Goal: Information Seeking & Learning: Find specific fact

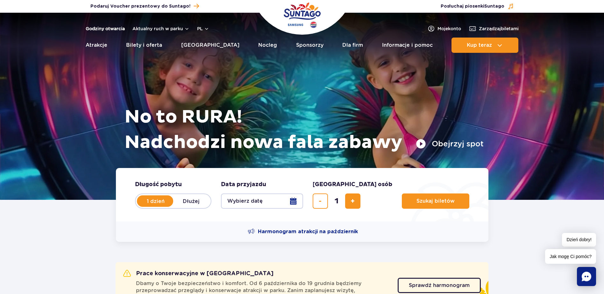
click at [100, 28] on link "Godziny otwarcia" at bounding box center [105, 28] width 39 height 6
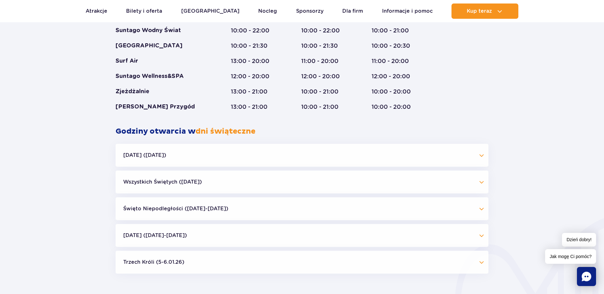
scroll to position [529, 0]
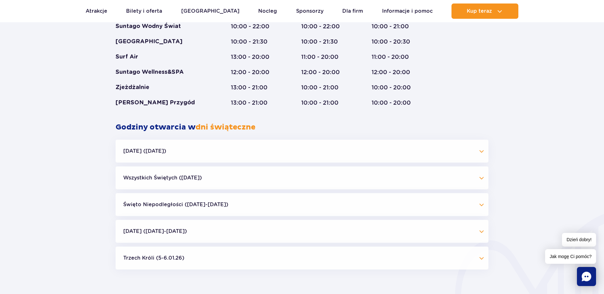
click at [199, 199] on button "Święto Niepodległości ([DATE]-[DATE])" at bounding box center [302, 204] width 373 height 23
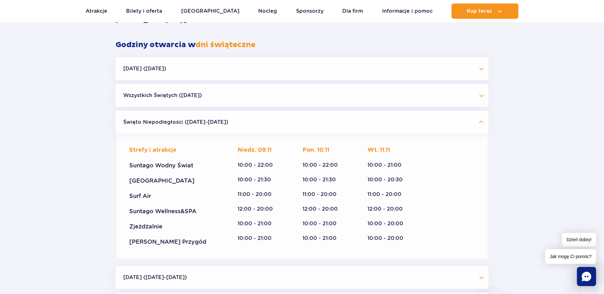
scroll to position [624, 0]
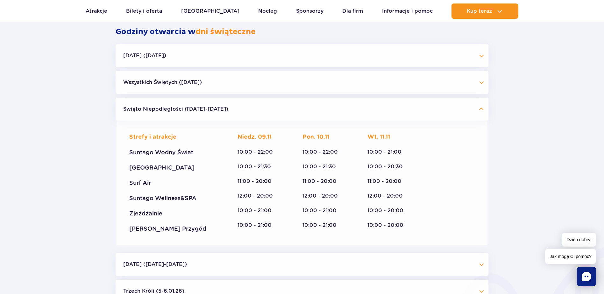
click at [176, 106] on button "Święto Niepodległości ([DATE]-[DATE])" at bounding box center [302, 109] width 373 height 23
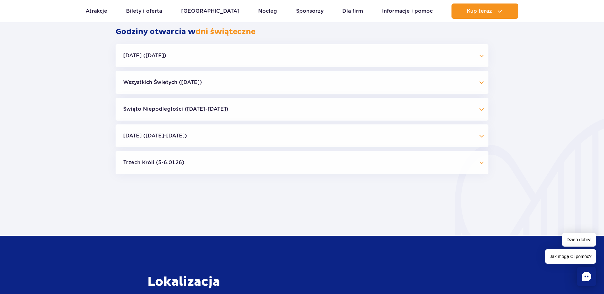
click at [140, 164] on button "Trzech Króli (5-6.01.26)" at bounding box center [302, 162] width 373 height 23
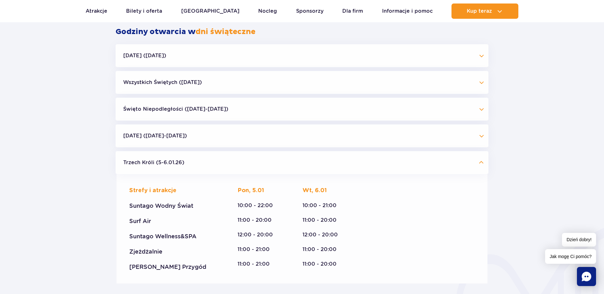
click at [140, 164] on button "Trzech Króli (5-6.01.26)" at bounding box center [302, 162] width 373 height 23
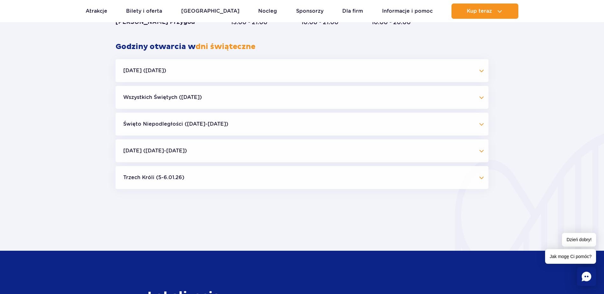
scroll to position [497, 0]
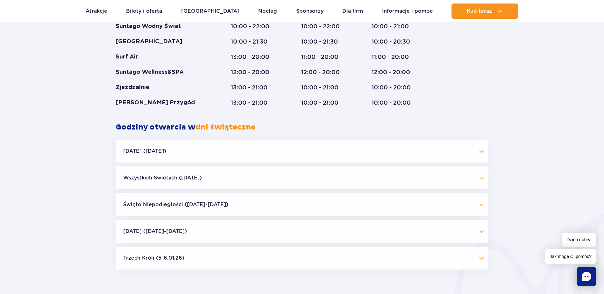
drag, startPoint x: 90, startPoint y: 110, endPoint x: 92, endPoint y: 124, distance: 14.7
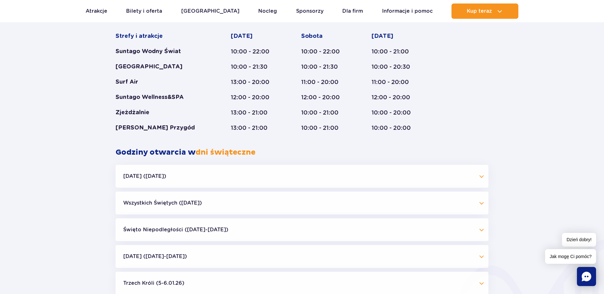
scroll to position [465, 0]
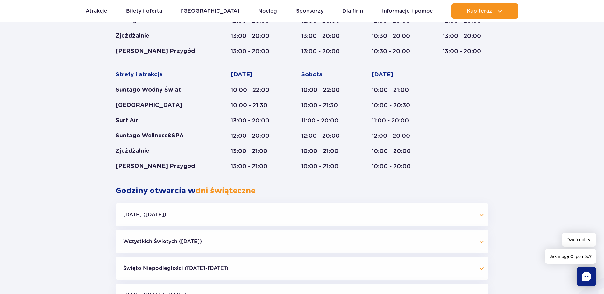
click at [101, 95] on div "Godziny otwarcia parku Styczeń - Grudzień Dni świąteczne Strefy i atrakcje Sunt…" at bounding box center [302, 126] width 604 height 428
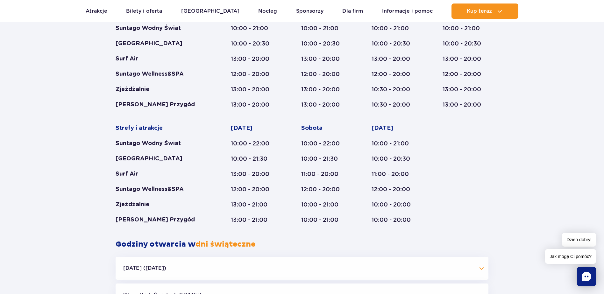
scroll to position [433, 0]
